Goal: Ask a question: Seek information or help from site administrators or community

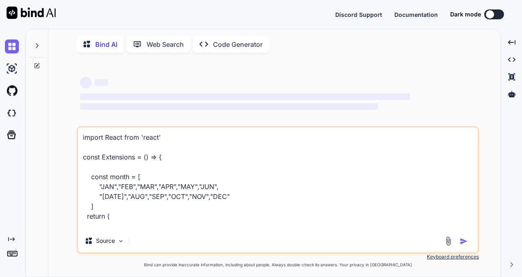
scroll to position [128, 0]
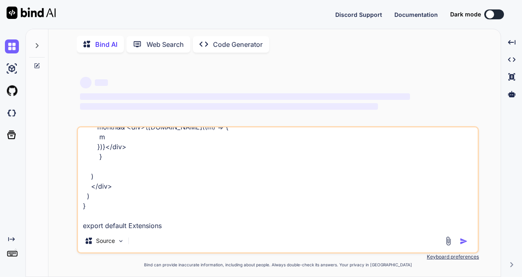
type textarea "import React from 'react' const Extensions = () => { const month = [ "JAN","FEB…"
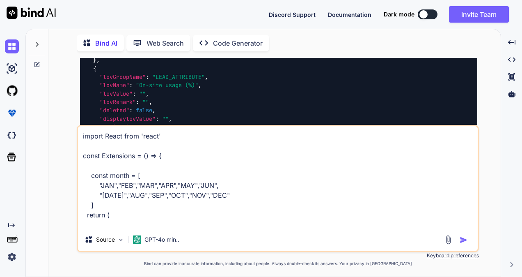
scroll to position [7603, 0]
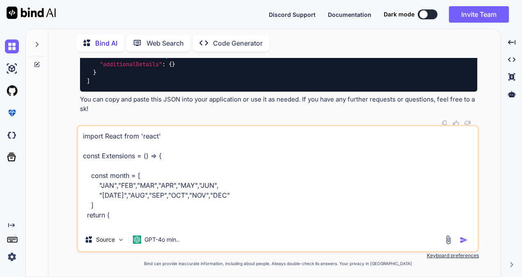
click at [462, 239] on img "button" at bounding box center [464, 239] width 8 height 8
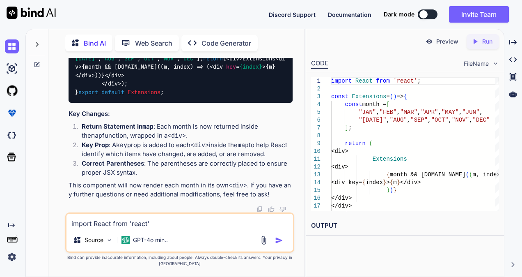
scroll to position [10616, 0]
drag, startPoint x: 137, startPoint y: 129, endPoint x: 42, endPoint y: 290, distance: 187.1
click at [42, 276] on html "Discord Support Documentation Dark mode Invite Team Created with Pixso. Created…" at bounding box center [261, 138] width 522 height 277
click at [132, 87] on span "< div > Extensions < div > {month && [DOMAIN_NAME]((m, index) => ( < div key = …" at bounding box center [180, 71] width 210 height 32
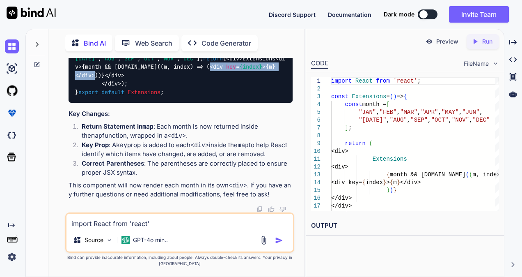
drag, startPoint x: 141, startPoint y: 158, endPoint x: 228, endPoint y: 153, distance: 87.1
click at [228, 87] on span "< div > Extensions < div > {month && [DOMAIN_NAME]((m, index) => ( < div key = …" at bounding box center [180, 71] width 210 height 32
copy span "< div key = {index} > {m} </ div >"
type textarea "x"
click at [222, 103] on div "import React from 'react' ; const Extensions = ( ) => { const month = [ "JAN" ,…" at bounding box center [181, 67] width 224 height 72
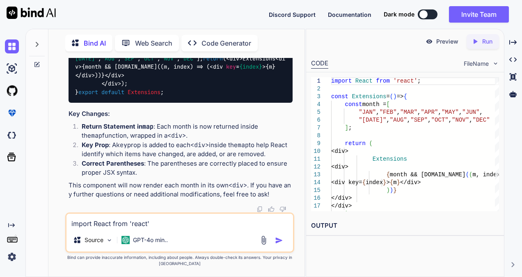
click at [212, 222] on textarea "import React from 'react' const Extensions = () => { const month = [ "JAN","FEB…" at bounding box center [179, 220] width 226 height 15
paste textarea "{ month&& <div>{[DOMAIN_NAME]((m,index) => ( <div className='month-calender' ke…"
type textarea "{ month&& <div>{[DOMAIN_NAME]((m,index) => ( <div className='month-calender' ke…"
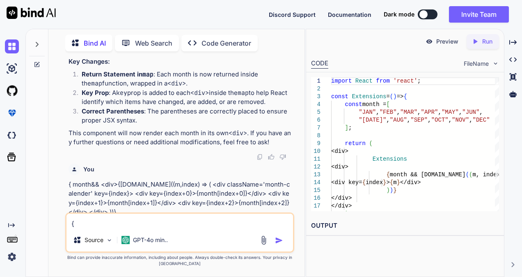
type textarea "x"
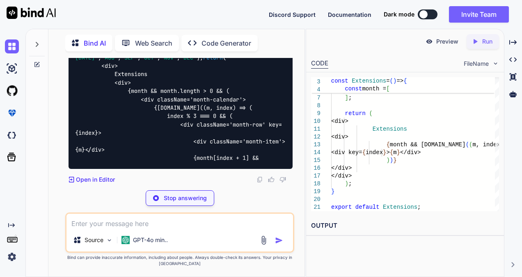
scroll to position [11030, 0]
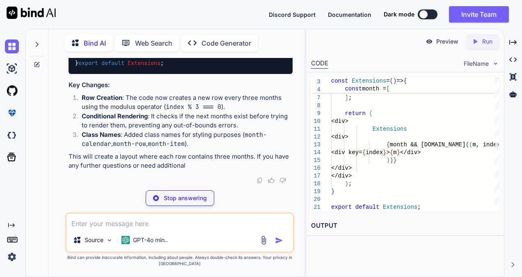
type textarea "x"
type textarea ")} </div> </div> ); } export default Extensions;"
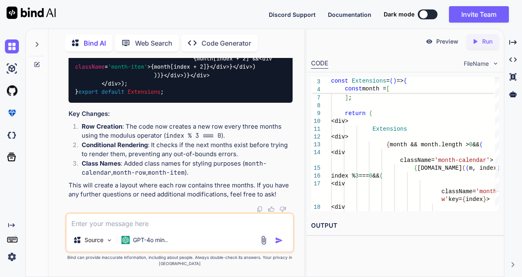
scroll to position [11214, 0]
click at [169, 228] on textarea at bounding box center [179, 220] width 226 height 15
type textarea "i"
type textarea "x"
type textarea "i"
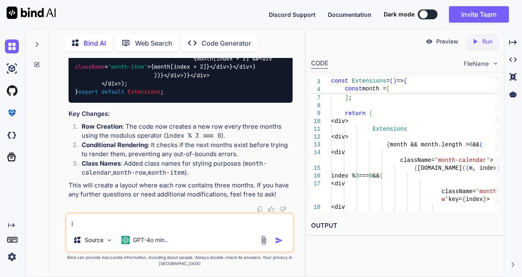
type textarea "x"
type textarea "i c"
type textarea "x"
type textarea "i ca"
type textarea "x"
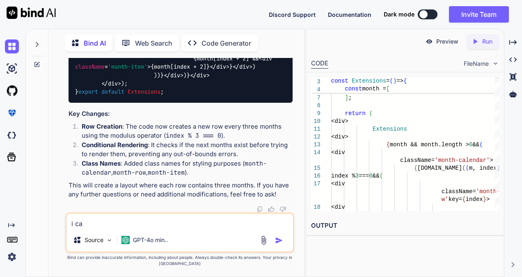
type textarea "i can"
type textarea "x"
type textarea "i can"
type textarea "x"
type textarea "i can i"
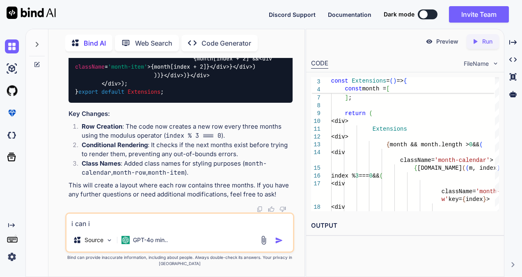
type textarea "x"
type textarea "i can in"
type textarea "x"
type textarea "i can inc"
type textarea "x"
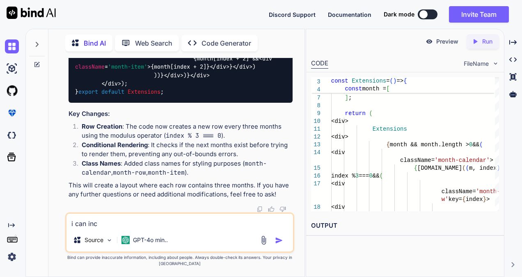
type textarea "i can incr"
type textarea "x"
type textarea "i can incre"
type textarea "x"
type textarea "i can increa"
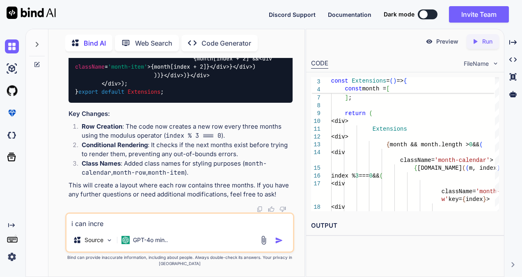
type textarea "x"
type textarea "i can incread"
type textarea "x"
type textarea "i can increade"
type textarea "x"
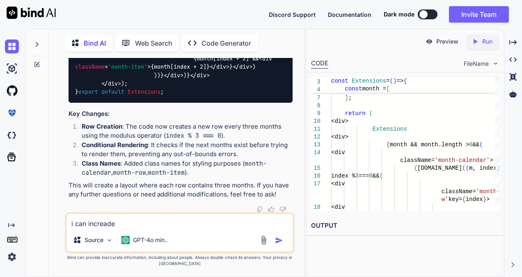
type textarea "i can increade"
type textarea "x"
type textarea "i can increade t"
type textarea "x"
type textarea "i can increade th"
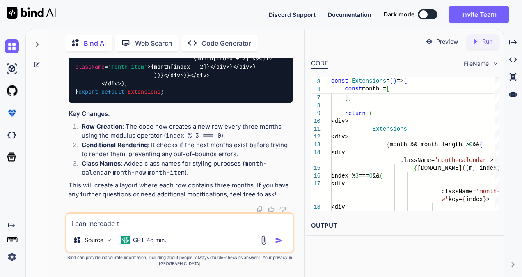
type textarea "x"
type textarea "i can increade the"
type textarea "x"
type textarea "i can increade the"
type textarea "x"
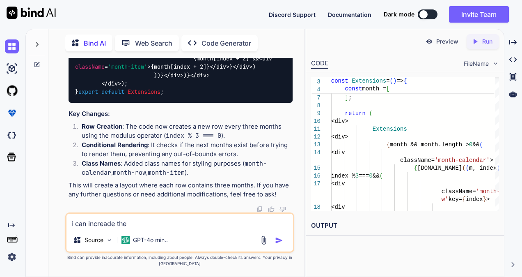
type textarea "i can increade the i"
type textarea "x"
type textarea "i can increade the in"
type textarea "x"
type textarea "i can increade the ind"
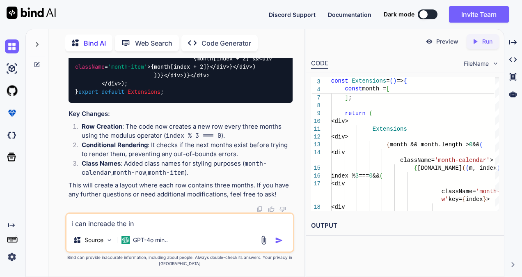
type textarea "x"
type textarea "i can increade the [GEOGRAPHIC_DATA]"
type textarea "x"
type textarea "i can increade the index"
type textarea "x"
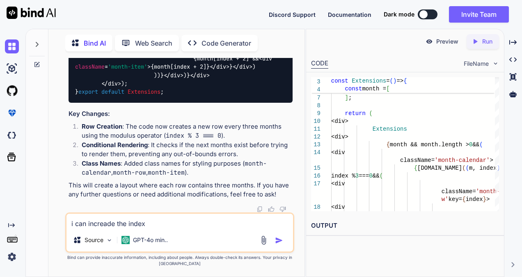
type textarea "i can increade the index"
type textarea "x"
type textarea "i can increade the index b"
type textarea "x"
type textarea "i can increade the index by"
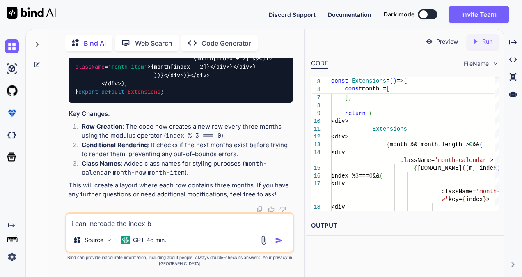
type textarea "x"
type textarea "i can increade the index by"
type textarea "x"
type textarea "i can increade the index by 3"
type textarea "x"
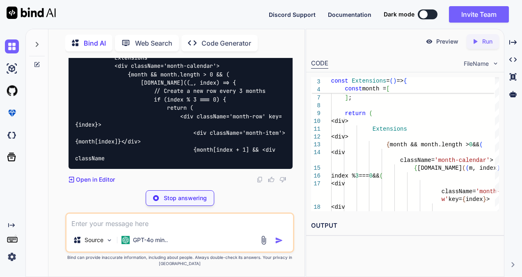
scroll to position [11539, 0]
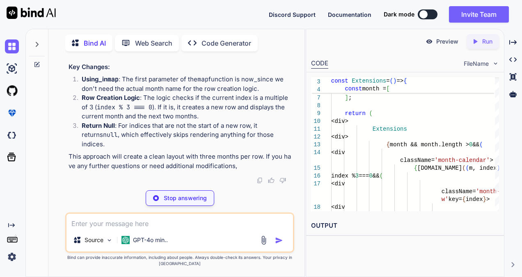
type textarea "x"
type textarea "export default Extensions;"
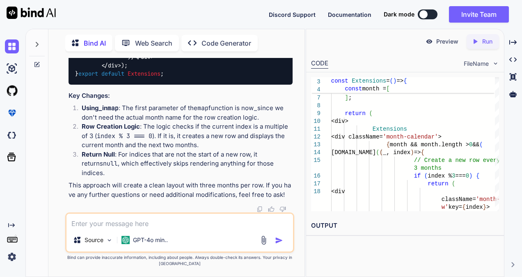
scroll to position [11758, 0]
click at [183, 240] on div "Source GPT-4o min.." at bounding box center [179, 241] width 226 height 20
click at [172, 227] on textarea at bounding box center [179, 220] width 226 height 15
type textarea "i"
type textarea "x"
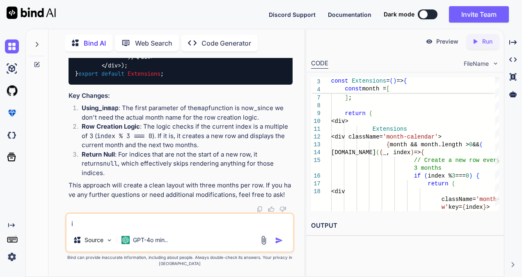
type textarea "i"
type textarea "x"
type textarea "i n"
type textarea "x"
type textarea "i ne"
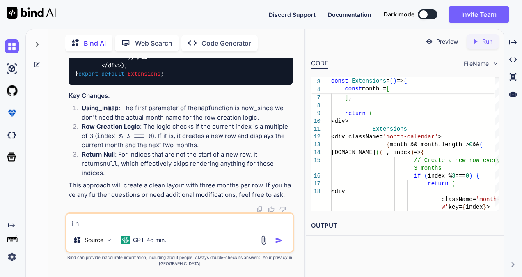
type textarea "x"
type textarea "i nee"
type textarea "x"
type textarea "i need"
type textarea "x"
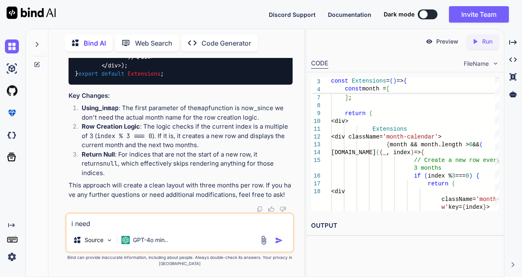
type textarea "i need"
type textarea "x"
type textarea "i need t"
type textarea "x"
type textarea "i need to"
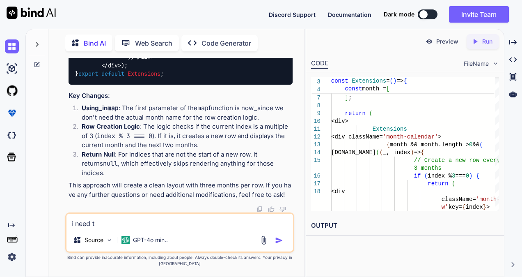
type textarea "x"
type textarea "i need to"
type textarea "x"
type textarea "i need to i"
type textarea "x"
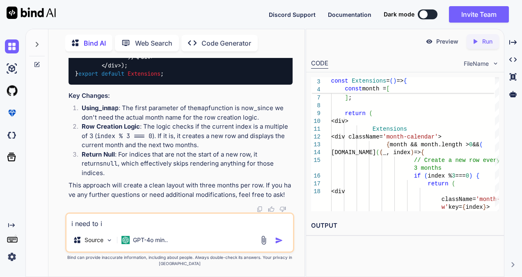
type textarea "i need to in"
type textarea "x"
type textarea "i need to inc"
type textarea "x"
type textarea "i need to incr"
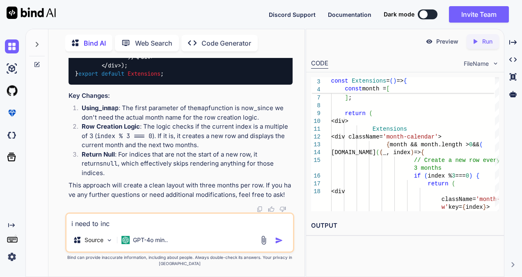
type textarea "x"
type textarea "i need to incre"
type textarea "x"
type textarea "i need to increa"
type textarea "x"
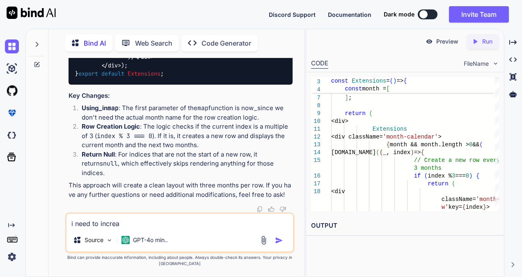
type textarea "i need to increas"
type textarea "x"
type textarea "i need to increase"
type textarea "x"
type textarea "i need to increase"
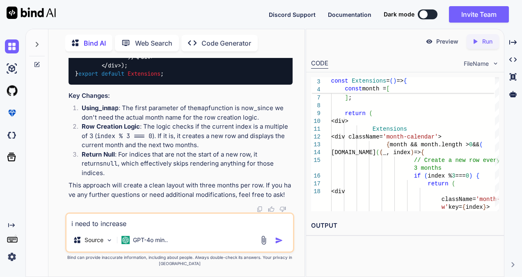
type textarea "x"
type textarea "i need to increase t"
type textarea "x"
type textarea "i need to increase th"
type textarea "x"
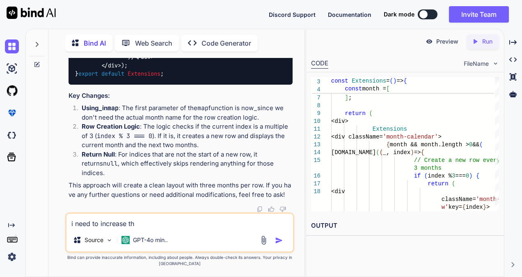
type textarea "i need to increase the"
type textarea "x"
type textarea "i need to increase the"
type textarea "x"
type textarea "i need to increase the i"
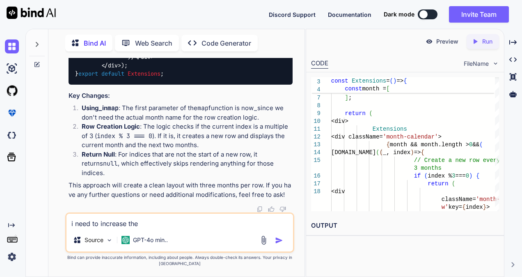
type textarea "x"
type textarea "i need to increase the in"
type textarea "x"
type textarea "i need to increase the ind"
type textarea "x"
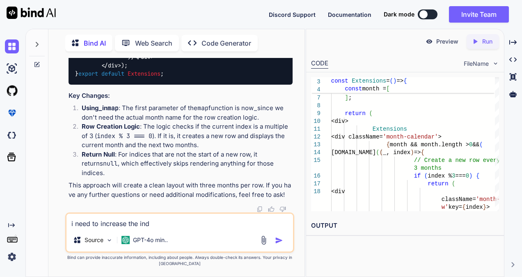
type textarea "i need to increase the inde"
type textarea "x"
type textarea "i need to increase the index"
type textarea "x"
type textarea "i need to increase the index"
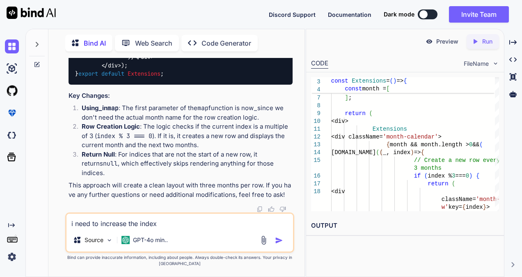
type textarea "x"
type textarea "i need to increase the index m"
type textarea "x"
type textarea "i need to increase the index my"
type textarea "x"
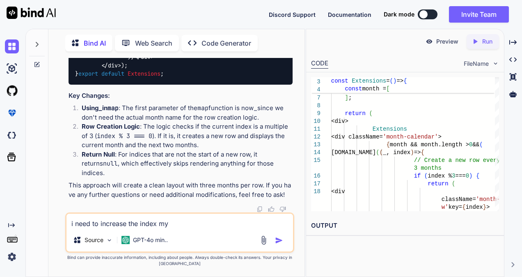
type textarea "i need to increase the index my"
type textarea "x"
type textarea "i need to increase the index my"
type textarea "x"
type textarea "i need to increase the index m"
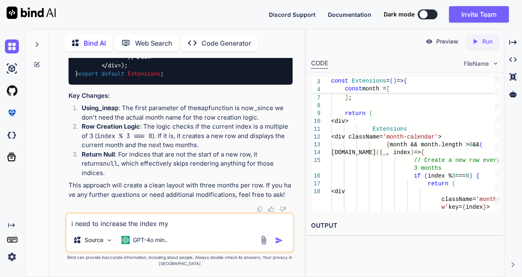
type textarea "x"
type textarea "i need to increase the index"
type textarea "x"
type textarea "i need to increase the index b"
type textarea "x"
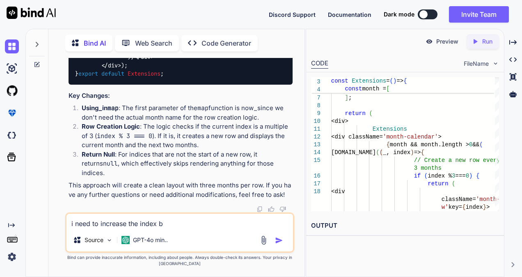
type textarea "i need to increase the index by"
type textarea "x"
type textarea "i need to increase the index by"
type textarea "x"
type textarea "i need to increase the index by 3"
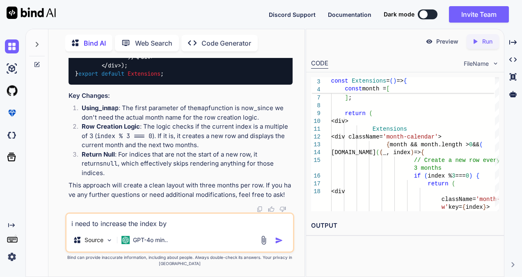
type textarea "x"
type textarea "i need to increase the index by 3"
type textarea "x"
type textarea "i need to increase the index by 3 l"
type textarea "x"
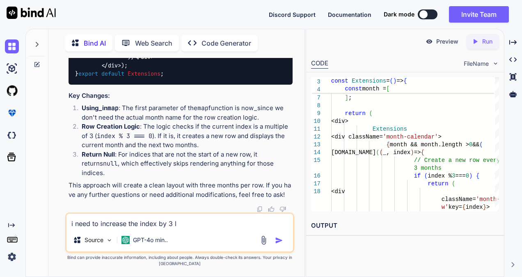
type textarea "i need to increase the index by 3 li"
type textarea "x"
type textarea "i need to increase the index by 3 lik"
type textarea "x"
type textarea "i need to increase the index by 3 like"
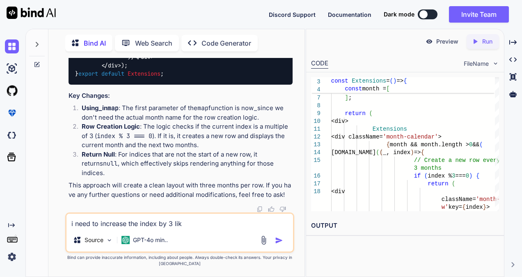
type textarea "x"
type textarea "i need to increase the index by 3 like"
type textarea "x"
type textarea "i need to increase the index by 3 like 3"
type textarea "x"
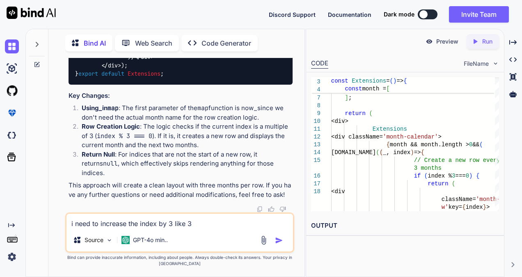
type textarea "i need to increase the index by 3 like 3,"
type textarea "x"
type textarea "i need to increase the index by 3 like 3,6"
type textarea "x"
type textarea "i need to increase the index by 3 like 3,"
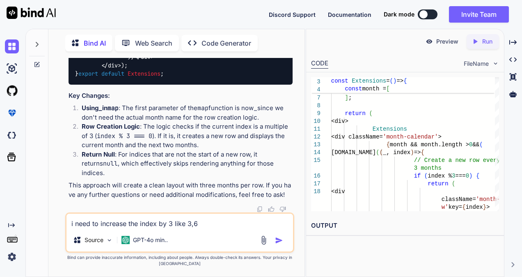
type textarea "x"
type textarea "i need to increase the index by 3 like 3"
type textarea "x"
type textarea "i need to increase the index by 3 like"
type textarea "x"
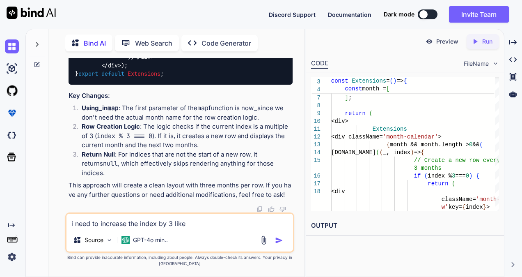
type textarea "i need to increase the index by 3 like"
type textarea "x"
type textarea "i need to increase the index by 3 like 2"
type textarea "x"
type textarea "i need to increase the index by 3 like 2,"
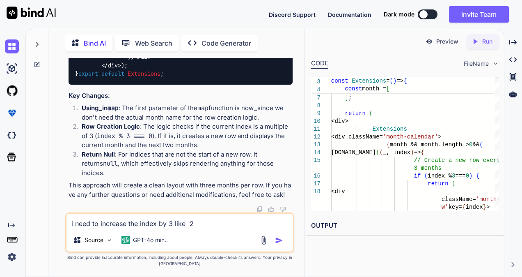
type textarea "x"
type textarea "i need to increase the index by 3 like 2,5"
type textarea "x"
type textarea "i need to increase the index by 3 like 2,5,"
type textarea "x"
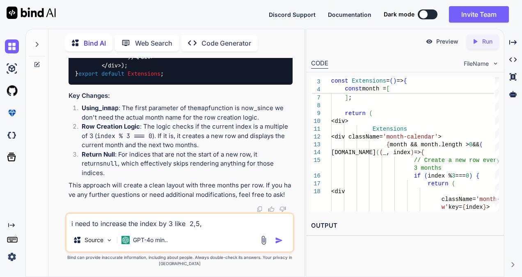
type textarea "i need to increase the index by 3 like 2,5,8"
type textarea "x"
type textarea "i need to increase the index by 3 like 2,5,8,"
type textarea "x"
type textarea "i need to increase the index by 3 like 2,5,8,1"
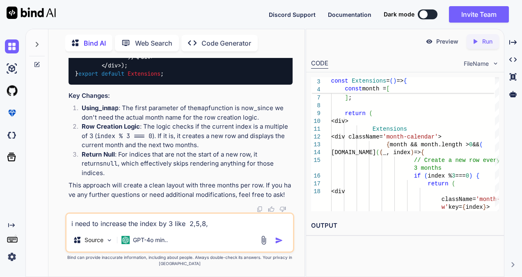
type textarea "x"
type textarea "i need to increase the index by 3 like 2,5,8,11"
type textarea "x"
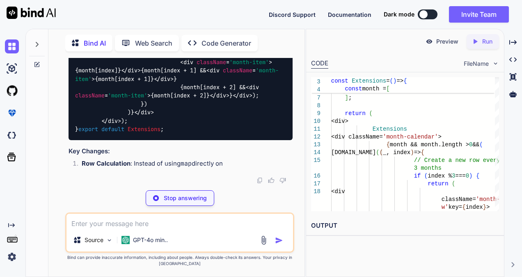
scroll to position [12073, 0]
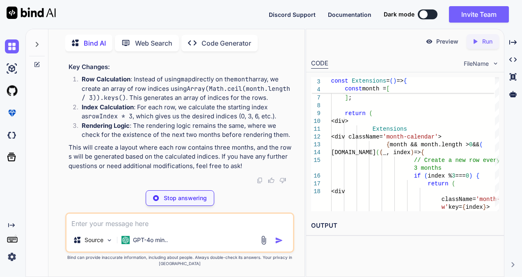
type textarea "x"
type textarea ")} </div> </div> ); } export default Extensions;"
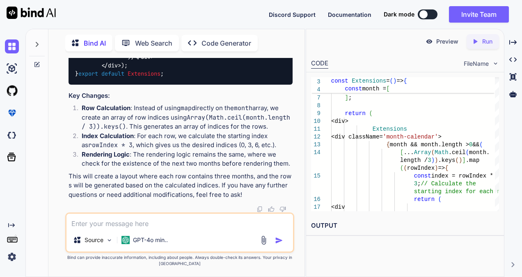
scroll to position [12295, 0]
click at [150, 219] on textarea at bounding box center [179, 220] width 226 height 15
type textarea "h"
type textarea "x"
type textarea "ho"
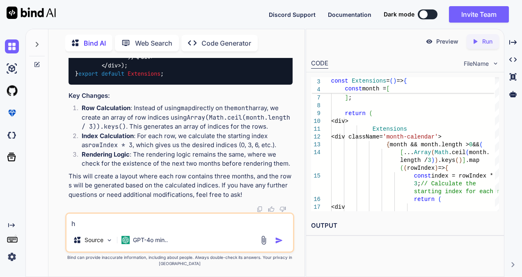
type textarea "x"
type textarea "how"
type textarea "x"
type textarea "how"
type textarea "x"
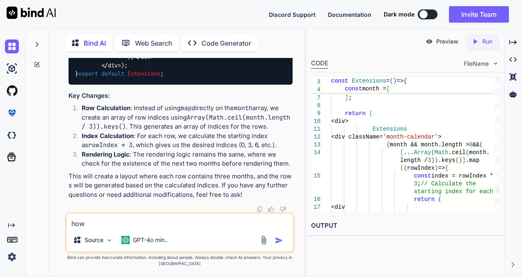
type textarea "how t"
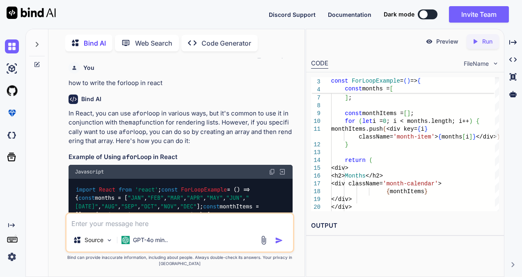
scroll to position [11834, 0]
